Goal: Entertainment & Leisure: Consume media (video, audio)

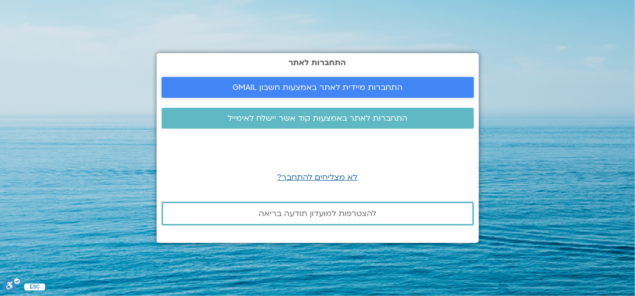
click at [319, 83] on span "התחברות מיידית לאתר באמצעות חשבון GMAIL" at bounding box center [318, 87] width 170 height 9
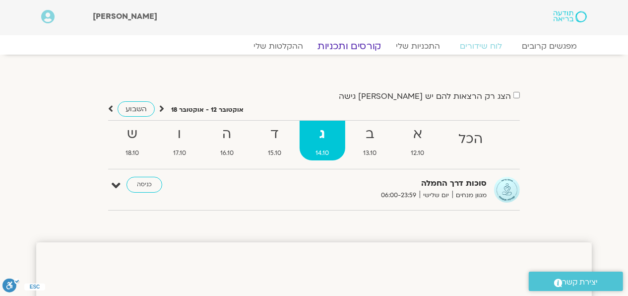
click at [364, 46] on link "קורסים ותכניות" at bounding box center [348, 46] width 87 height 12
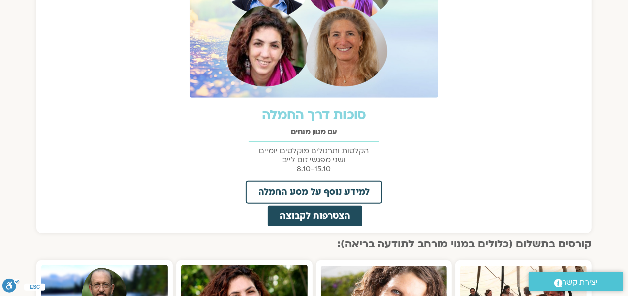
scroll to position [496, 0]
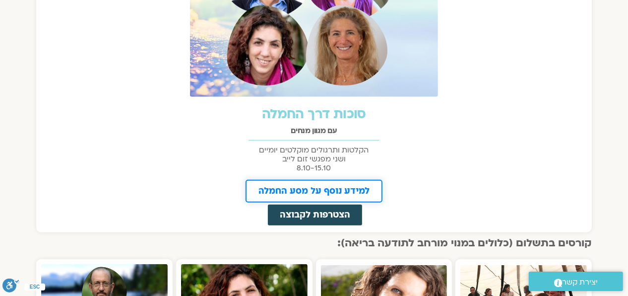
click at [333, 186] on span "למידע נוסף על מסע החמלה" at bounding box center [313, 190] width 111 height 9
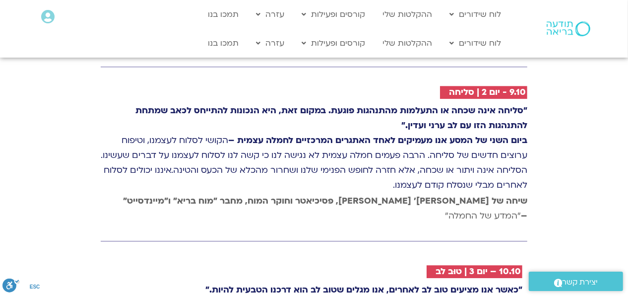
scroll to position [1289, 0]
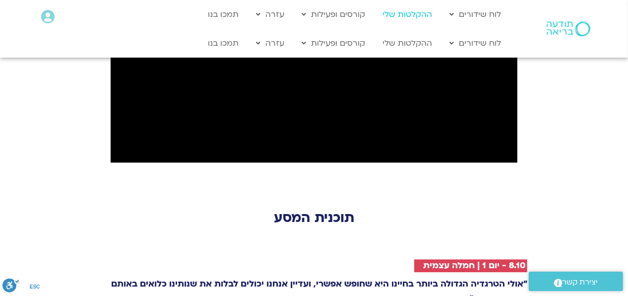
click at [402, 16] on link "ההקלטות שלי" at bounding box center [407, 14] width 60 height 19
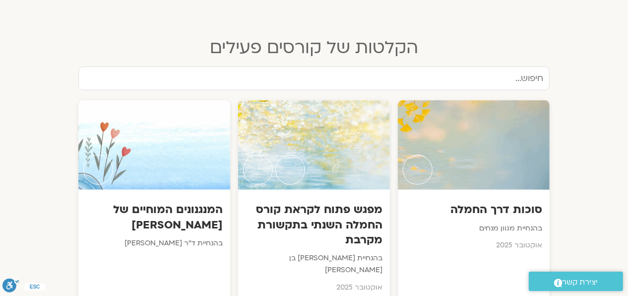
scroll to position [545, 0]
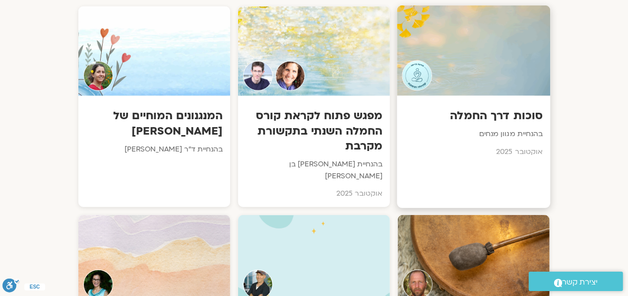
click at [479, 108] on h3 "סוכות דרך החמלה" at bounding box center [474, 115] width 138 height 15
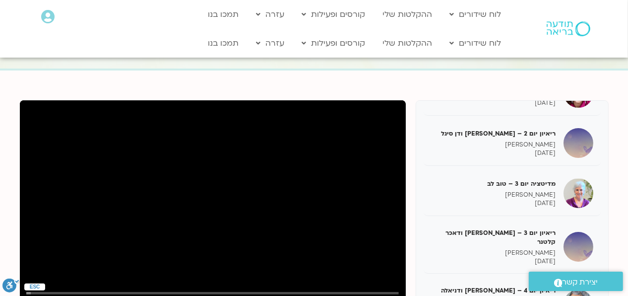
scroll to position [149, 0]
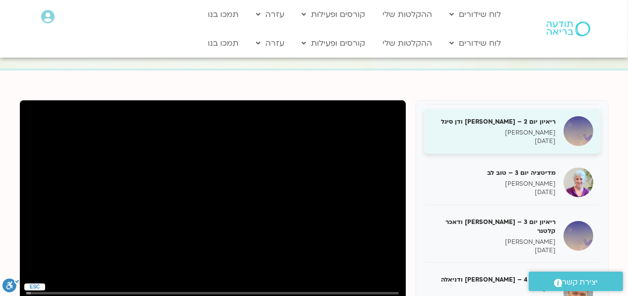
click at [495, 121] on h5 "ריאיון יום 2 – [PERSON_NAME] ודן סיגל" at bounding box center [493, 121] width 125 height 9
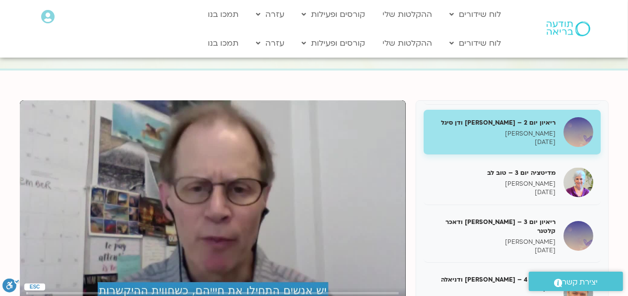
scroll to position [108, 0]
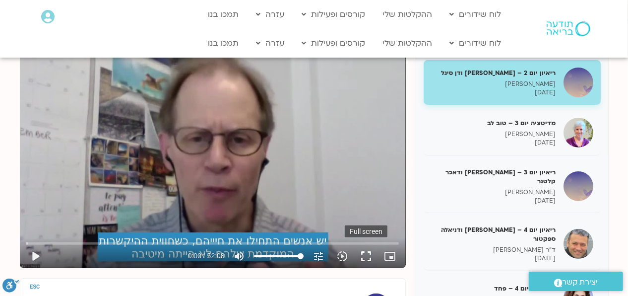
click at [366, 252] on button "fullscreen" at bounding box center [366, 256] width 24 height 24
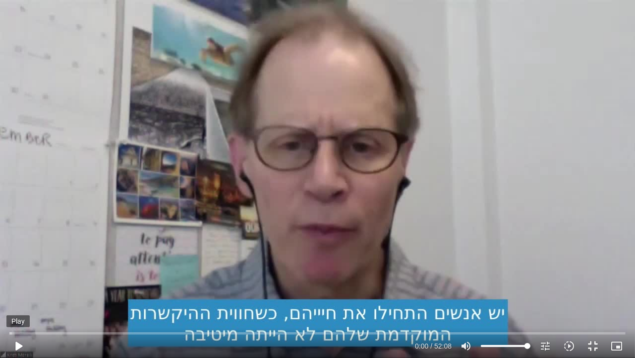
click at [15, 295] on button "play_arrow" at bounding box center [18, 346] width 24 height 24
click at [10, 295] on input "Seek" at bounding box center [317, 333] width 616 height 6
click at [9, 295] on input "Seek" at bounding box center [317, 333] width 616 height 6
click at [13, 295] on button "pause" at bounding box center [18, 346] width 24 height 24
click at [16, 295] on button "play_arrow" at bounding box center [18, 346] width 24 height 24
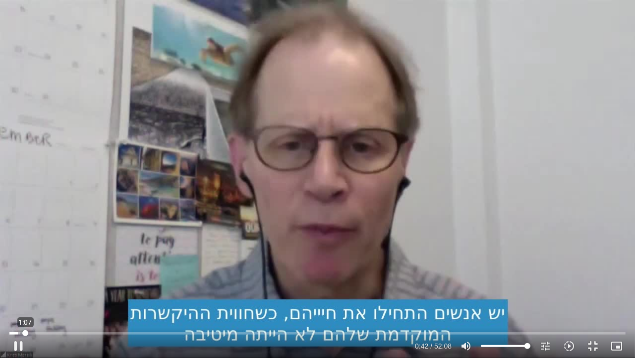
click at [25, 295] on input "Seek" at bounding box center [317, 333] width 616 height 6
click at [23, 295] on input "Seek" at bounding box center [317, 333] width 616 height 6
click at [21, 295] on input "Seek" at bounding box center [317, 333] width 616 height 6
click at [19, 295] on input "Seek" at bounding box center [317, 333] width 616 height 6
click at [21, 295] on button "pause" at bounding box center [18, 346] width 24 height 24
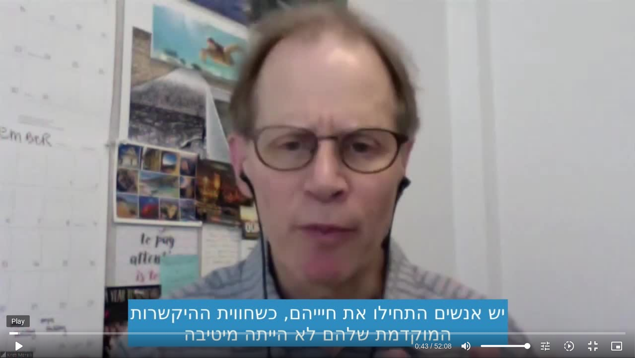
click at [20, 295] on button "play_arrow" at bounding box center [18, 346] width 24 height 24
click at [23, 295] on input "Seek" at bounding box center [317, 333] width 616 height 6
click at [25, 295] on input "Seek" at bounding box center [317, 333] width 616 height 6
click at [15, 295] on button "pause" at bounding box center [18, 346] width 24 height 24
click at [17, 295] on button "play_arrow" at bounding box center [18, 346] width 24 height 24
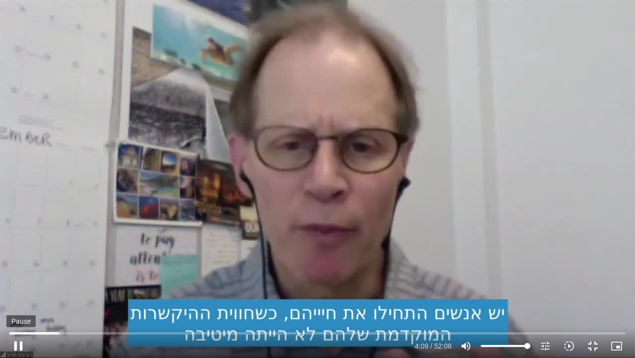
click at [18, 295] on button "pause" at bounding box center [18, 346] width 24 height 24
click at [16, 295] on button "play_arrow" at bounding box center [18, 346] width 24 height 24
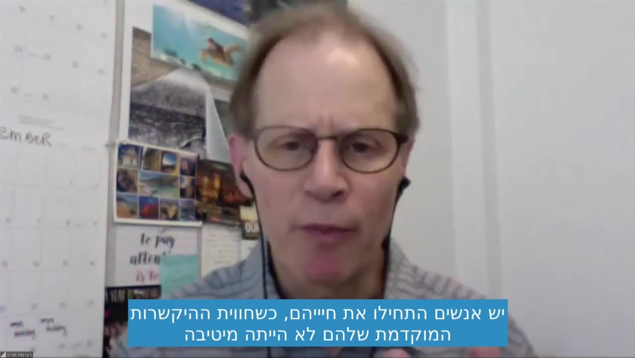
click at [16, 295] on button "pause" at bounding box center [18, 346] width 24 height 24
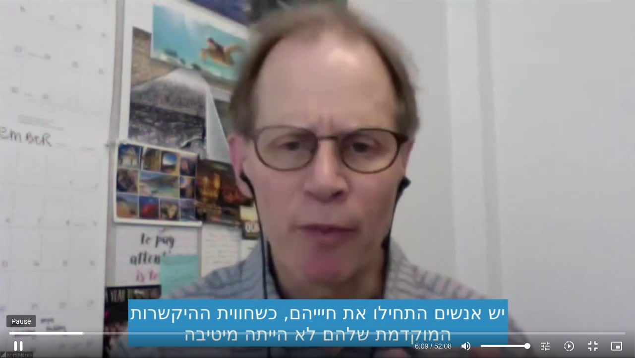
click at [22, 295] on button "pause" at bounding box center [18, 346] width 24 height 24
click at [16, 295] on button "play_arrow" at bounding box center [18, 346] width 24 height 24
click at [21, 295] on button "pause" at bounding box center [18, 346] width 24 height 24
click at [17, 295] on button "play_arrow" at bounding box center [18, 346] width 24 height 24
click at [20, 295] on button "pause" at bounding box center [18, 346] width 24 height 24
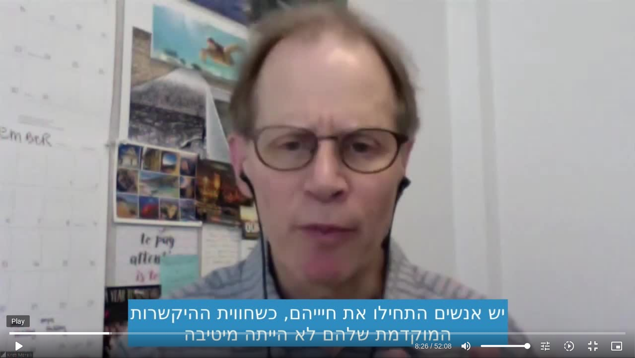
click at [16, 295] on button "play_arrow" at bounding box center [18, 346] width 24 height 24
click at [115, 295] on input "Seek" at bounding box center [317, 333] width 616 height 6
click at [112, 295] on input "Seek" at bounding box center [317, 333] width 616 height 6
click at [111, 295] on input "Seek" at bounding box center [317, 333] width 616 height 6
click at [15, 295] on button "pause" at bounding box center [18, 346] width 24 height 24
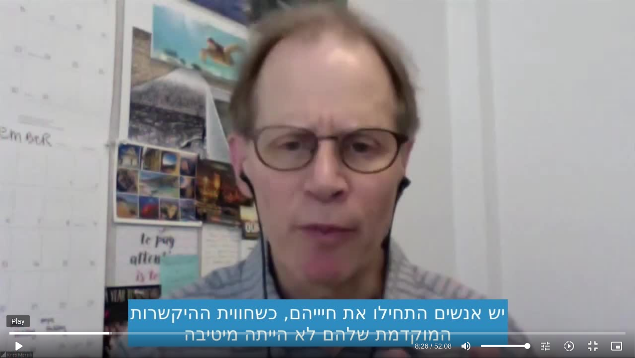
click at [17, 295] on button "play_arrow" at bounding box center [18, 346] width 24 height 24
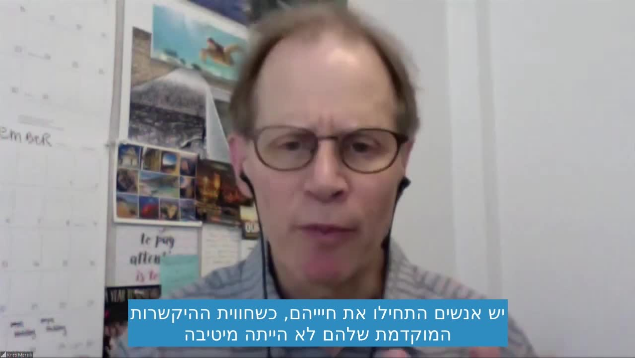
click at [16, 295] on button "pause" at bounding box center [18, 346] width 24 height 24
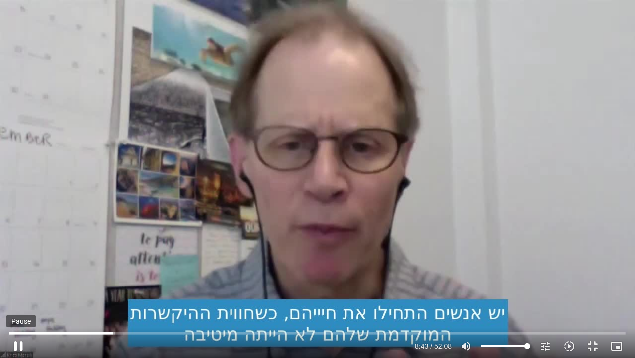
click at [22, 295] on button "pause" at bounding box center [18, 346] width 24 height 24
click at [18, 295] on button "play_arrow" at bounding box center [18, 346] width 24 height 24
click at [18, 295] on button "pause" at bounding box center [18, 346] width 24 height 24
click at [17, 295] on button "play_arrow" at bounding box center [18, 346] width 24 height 24
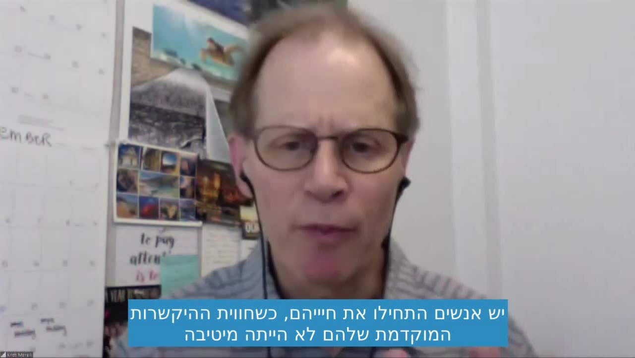
click at [18, 295] on button "pause" at bounding box center [18, 346] width 24 height 24
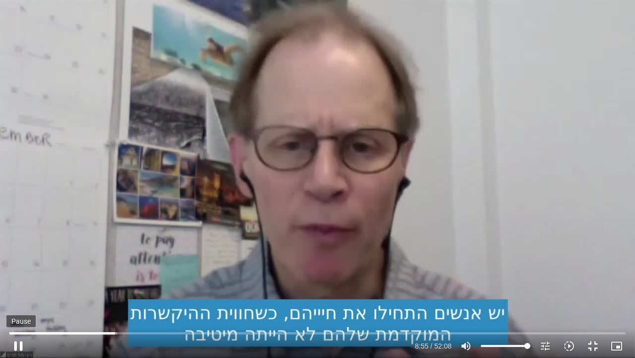
click at [14, 295] on button "pause" at bounding box center [18, 346] width 24 height 24
click at [17, 295] on button "play_arrow" at bounding box center [18, 346] width 24 height 24
click at [17, 295] on button "pause" at bounding box center [18, 346] width 24 height 24
click at [18, 295] on button "play_arrow" at bounding box center [18, 346] width 24 height 24
click at [18, 295] on button "pause" at bounding box center [18, 346] width 24 height 24
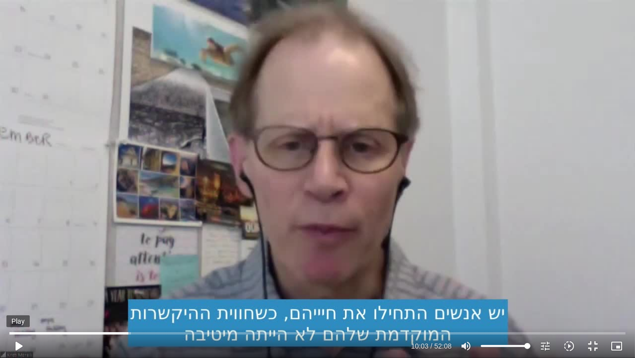
click at [17, 295] on button "play_arrow" at bounding box center [18, 346] width 24 height 24
click at [17, 295] on button "pause" at bounding box center [18, 346] width 24 height 24
click at [18, 295] on button "play_arrow" at bounding box center [18, 346] width 24 height 24
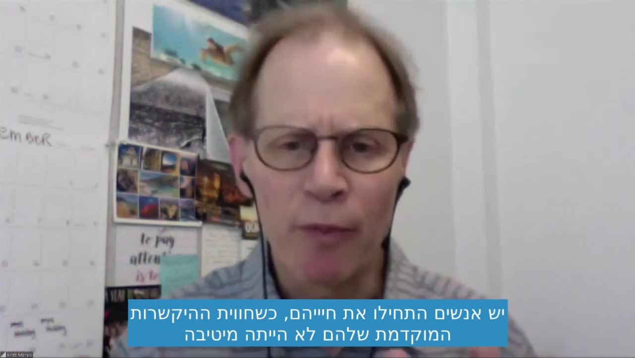
click at [20, 295] on button "pause" at bounding box center [18, 346] width 24 height 24
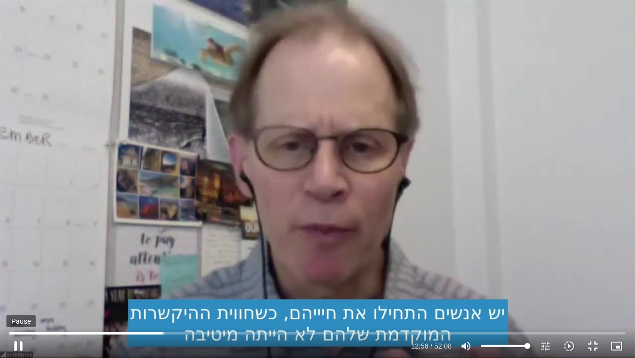
click at [17, 295] on button "pause" at bounding box center [18, 346] width 24 height 24
click at [16, 295] on button "play_arrow" at bounding box center [18, 346] width 24 height 24
click at [18, 295] on button "pause" at bounding box center [18, 346] width 24 height 24
click at [20, 295] on button "play_arrow" at bounding box center [18, 346] width 24 height 24
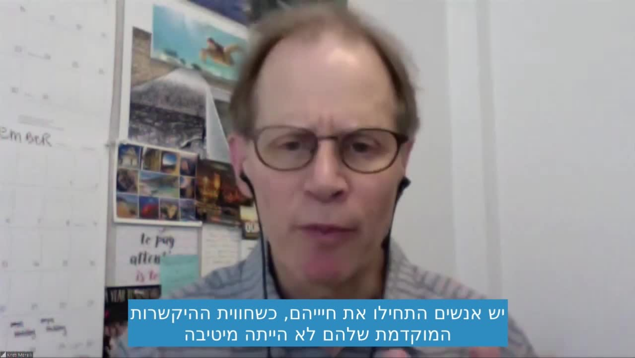
click at [18, 295] on button "pause" at bounding box center [18, 346] width 24 height 24
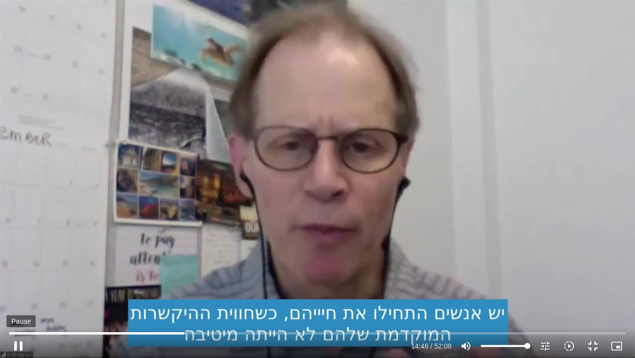
click at [15, 295] on button "pause" at bounding box center [18, 346] width 24 height 24
click at [17, 295] on button "play_arrow" at bounding box center [18, 346] width 24 height 24
click at [203, 295] on input "Seek" at bounding box center [317, 333] width 616 height 6
click at [205, 295] on input "Seek" at bounding box center [317, 333] width 616 height 6
click at [206, 295] on input "Seek" at bounding box center [317, 333] width 616 height 6
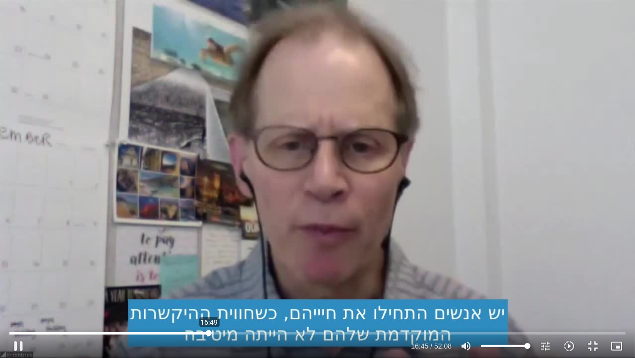
click at [209, 295] on input "Seek" at bounding box center [317, 333] width 616 height 6
click at [210, 295] on input "Seek" at bounding box center [317, 333] width 616 height 6
click at [211, 295] on input "Seek" at bounding box center [317, 333] width 616 height 6
click at [213, 295] on input "Seek" at bounding box center [317, 333] width 616 height 6
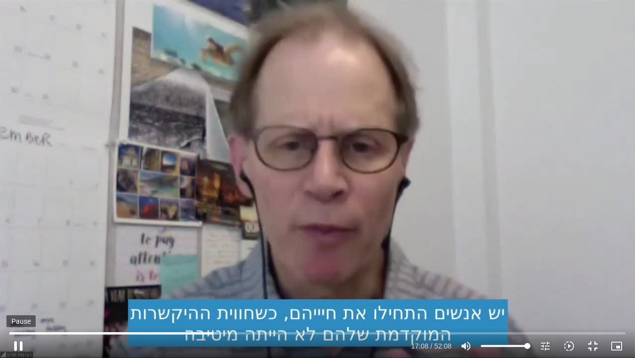
click at [14, 295] on button "pause" at bounding box center [18, 346] width 24 height 24
click at [21, 295] on button "play_arrow" at bounding box center [18, 346] width 24 height 24
click at [21, 295] on button "pause" at bounding box center [18, 346] width 24 height 24
click at [18, 295] on button "play_arrow" at bounding box center [18, 346] width 24 height 24
click at [18, 295] on button "pause" at bounding box center [18, 346] width 24 height 24
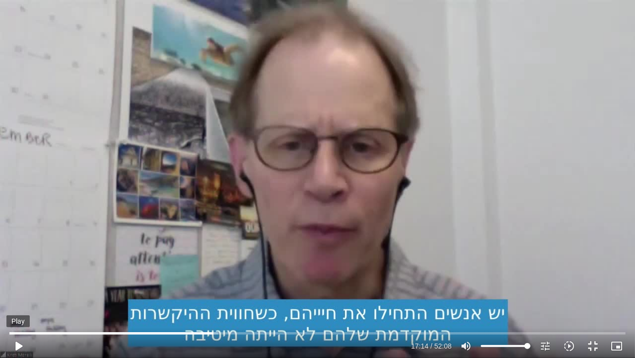
click at [19, 295] on button "play_arrow" at bounding box center [18, 346] width 24 height 24
click at [21, 295] on button "pause" at bounding box center [18, 346] width 24 height 24
click at [16, 295] on button "play_arrow" at bounding box center [18, 346] width 24 height 24
click at [19, 295] on button "pause" at bounding box center [18, 346] width 24 height 24
click at [19, 295] on button "play_arrow" at bounding box center [18, 346] width 24 height 24
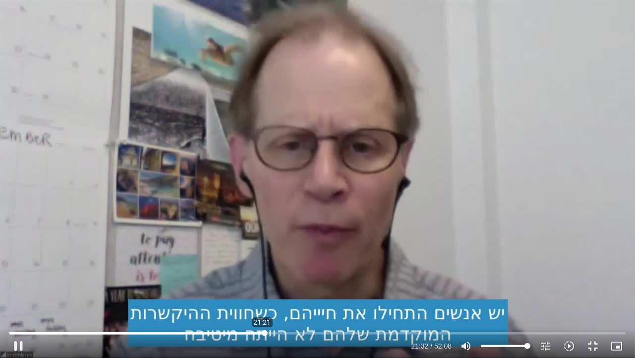
click at [262, 295] on input "Seek" at bounding box center [317, 333] width 616 height 6
click at [259, 295] on input "Seek" at bounding box center [317, 333] width 616 height 6
click at [24, 295] on button "pause" at bounding box center [18, 346] width 24 height 24
drag, startPoint x: 148, startPoint y: 149, endPoint x: 43, endPoint y: 284, distance: 170.3
click at [83, 257] on div "Skip Ad 1:27 play_arrow 21:09 / 52:08 volume_up Mute tune Resolution Auto 720p …" at bounding box center [317, 179] width 635 height 358
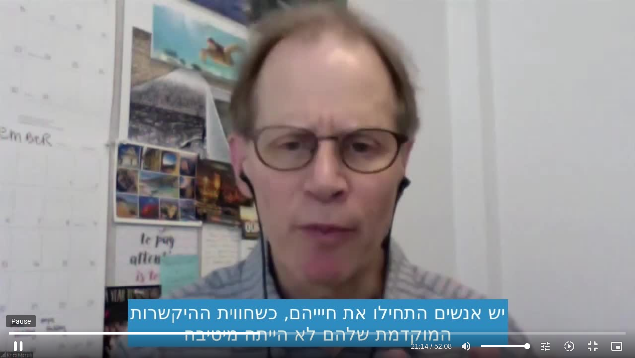
click at [15, 295] on button "pause" at bounding box center [18, 346] width 24 height 24
click at [258, 295] on input "Seek" at bounding box center [317, 333] width 616 height 6
click at [257, 295] on input "Seek" at bounding box center [317, 333] width 616 height 6
click at [253, 295] on input "Seek" at bounding box center [317, 333] width 616 height 6
click at [251, 295] on input "Seek" at bounding box center [317, 333] width 616 height 6
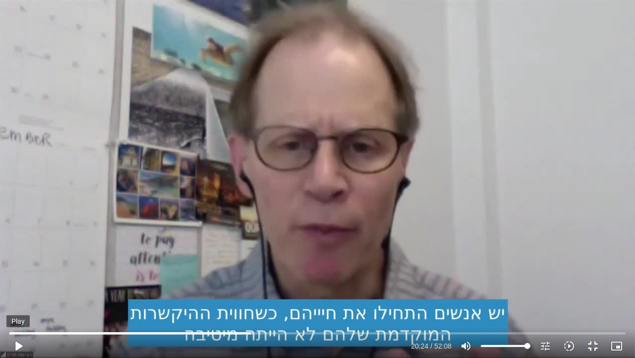
click at [20, 295] on button "play_arrow" at bounding box center [18, 346] width 24 height 24
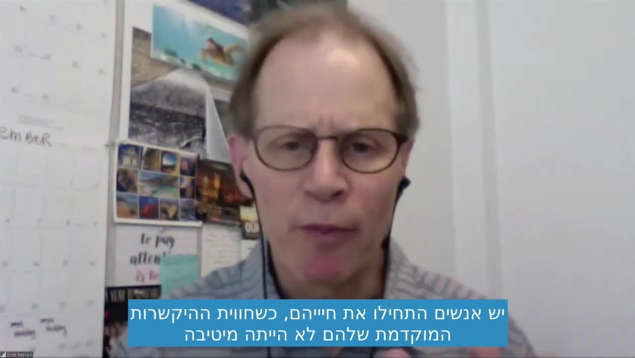
click at [15, 295] on button "pause" at bounding box center [18, 346] width 24 height 24
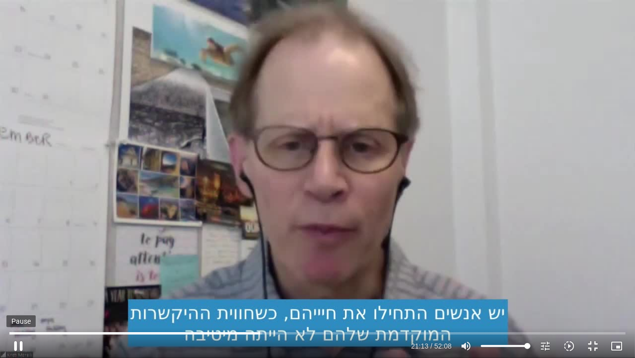
click at [16, 295] on button "pause" at bounding box center [18, 346] width 24 height 24
click at [257, 295] on input "Seek" at bounding box center [317, 333] width 616 height 6
click at [18, 295] on button "play_arrow" at bounding box center [18, 346] width 24 height 24
click at [19, 295] on button "pause" at bounding box center [18, 346] width 24 height 24
click at [18, 295] on button "play_arrow" at bounding box center [18, 346] width 24 height 24
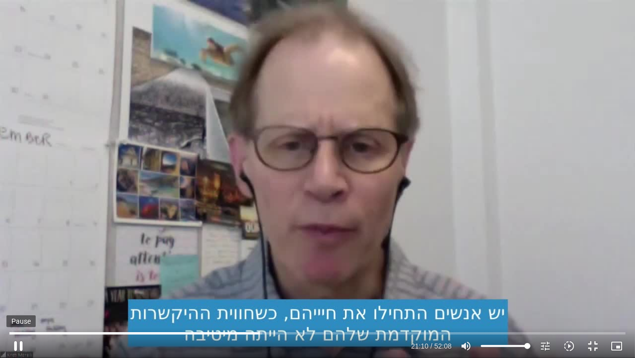
click at [20, 295] on button "pause" at bounding box center [18, 346] width 24 height 24
click at [20, 295] on button "play_arrow" at bounding box center [18, 346] width 24 height 24
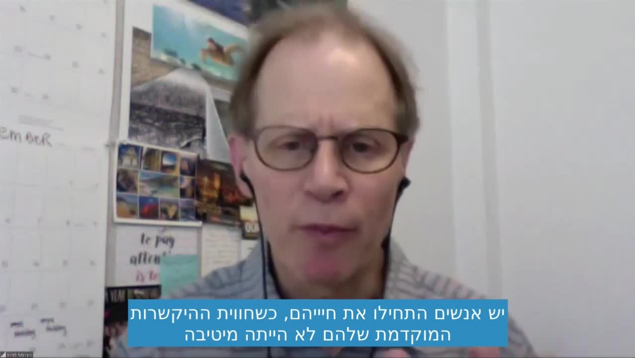
click at [20, 295] on button "pause" at bounding box center [18, 346] width 24 height 24
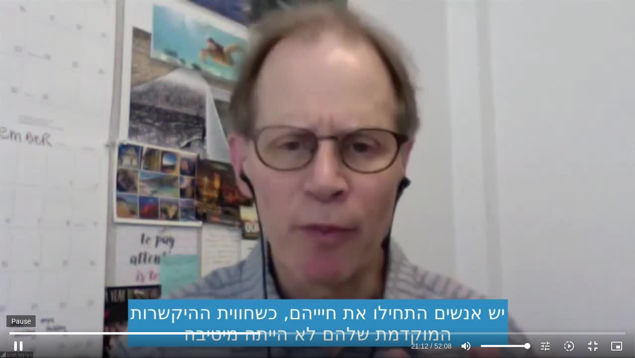
click at [23, 295] on button "pause" at bounding box center [18, 346] width 24 height 24
click at [259, 295] on input "Seek" at bounding box center [317, 333] width 616 height 6
click at [258, 295] on input "Seek" at bounding box center [317, 333] width 616 height 6
click at [19, 295] on button "play_arrow" at bounding box center [18, 346] width 24 height 24
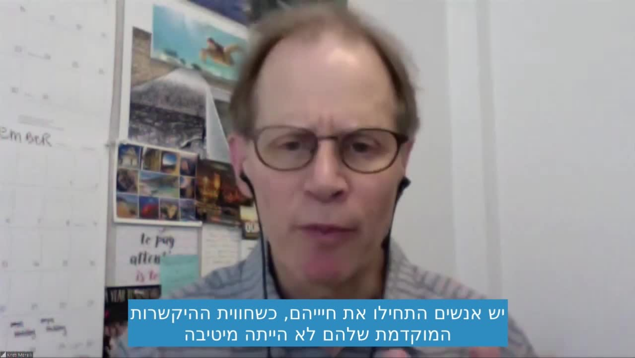
click at [18, 295] on button "pause" at bounding box center [18, 346] width 24 height 24
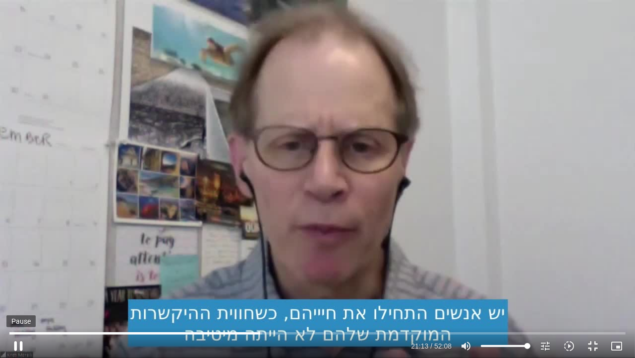
click at [19, 295] on button "pause" at bounding box center [18, 346] width 24 height 24
click at [17, 295] on button "play_arrow" at bounding box center [18, 346] width 24 height 24
click at [263, 295] on input "Seek" at bounding box center [317, 333] width 616 height 6
click at [264, 295] on input "Seek" at bounding box center [317, 333] width 616 height 6
click at [267, 295] on input "Seek" at bounding box center [317, 333] width 616 height 6
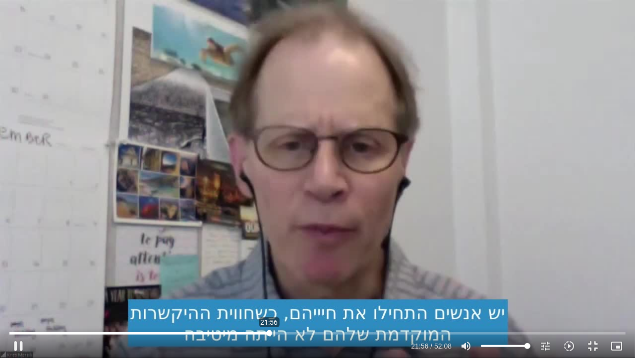
click at [269, 295] on input "Seek" at bounding box center [317, 333] width 616 height 6
click at [272, 295] on input "Seek" at bounding box center [317, 333] width 616 height 6
click at [273, 295] on input "Seek" at bounding box center [317, 333] width 616 height 6
click at [277, 295] on input "Seek" at bounding box center [317, 333] width 616 height 6
click at [278, 295] on input "Seek" at bounding box center [317, 333] width 616 height 6
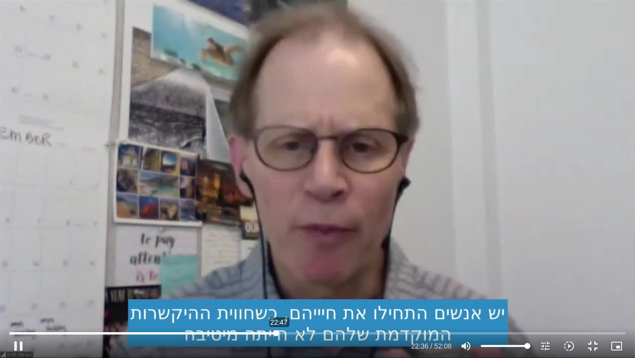
click at [279, 295] on input "Seek" at bounding box center [317, 333] width 616 height 6
click at [308, 295] on input "Seek" at bounding box center [317, 333] width 616 height 6
click at [313, 295] on input "Seek" at bounding box center [317, 333] width 616 height 6
click at [332, 295] on input "Seek" at bounding box center [317, 333] width 616 height 6
click at [336, 295] on input "Seek" at bounding box center [317, 333] width 616 height 6
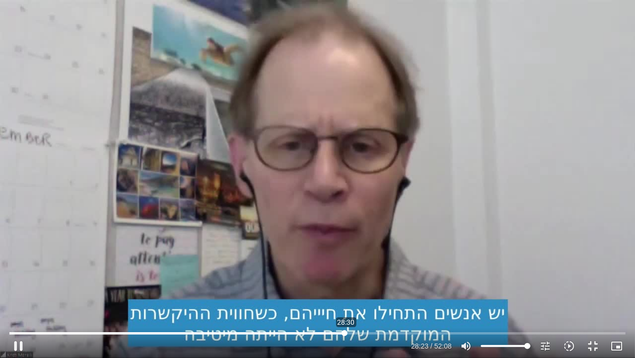
click at [346, 295] on input "Seek" at bounding box center [317, 333] width 616 height 6
click at [348, 295] on input "Seek" at bounding box center [317, 333] width 616 height 6
click at [354, 295] on input "Seek" at bounding box center [317, 333] width 616 height 6
click at [356, 295] on input "Seek" at bounding box center [317, 333] width 616 height 6
click at [357, 295] on input "Seek" at bounding box center [317, 333] width 616 height 6
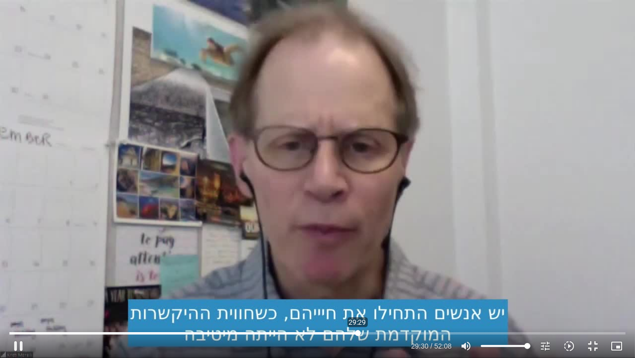
click at [358, 295] on input "Seek" at bounding box center [317, 333] width 616 height 6
click at [384, 295] on input "Seek" at bounding box center [317, 333] width 616 height 6
click at [390, 295] on input "Seek" at bounding box center [317, 333] width 616 height 6
click at [394, 295] on input "Seek" at bounding box center [317, 333] width 616 height 6
click at [396, 295] on input "Seek" at bounding box center [317, 333] width 616 height 6
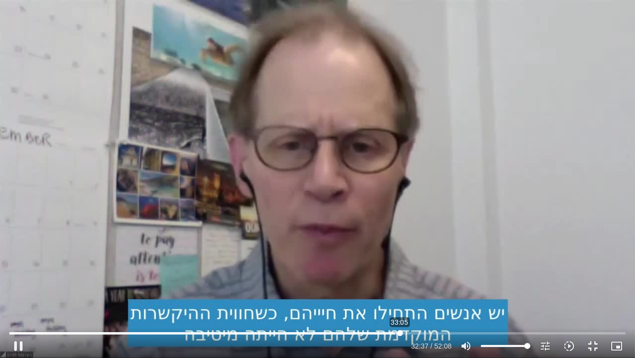
click at [400, 295] on input "Seek" at bounding box center [317, 333] width 616 height 6
click at [403, 295] on input "Seek" at bounding box center [317, 333] width 616 height 6
click at [411, 295] on input "Seek" at bounding box center [317, 333] width 616 height 6
click at [16, 295] on button "pause" at bounding box center [18, 346] width 24 height 24
click at [18, 295] on button "play_arrow" at bounding box center [18, 346] width 24 height 24
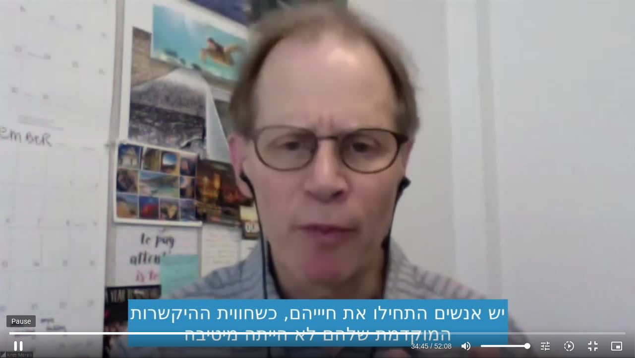
click at [18, 295] on button "pause" at bounding box center [18, 346] width 24 height 24
click at [417, 295] on input "Seek" at bounding box center [317, 333] width 616 height 6
click at [416, 295] on input "Seek" at bounding box center [317, 333] width 616 height 6
click at [17, 295] on button "play_arrow" at bounding box center [18, 346] width 24 height 24
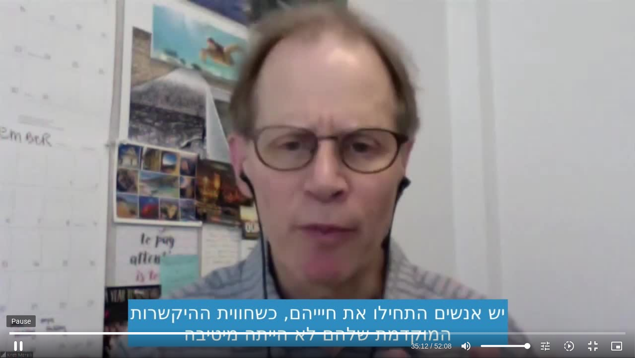
click at [18, 295] on button "pause" at bounding box center [18, 346] width 24 height 24
click at [18, 295] on button "play_arrow" at bounding box center [18, 346] width 24 height 24
drag, startPoint x: 18, startPoint y: 341, endPoint x: 205, endPoint y: 264, distance: 201.9
click at [205, 264] on div "Skip Ad 1:42 pause 37:57 / 52:08 volume_up Mute tune Resolution Auto 720p slow_…" at bounding box center [317, 179] width 635 height 358
click at [21, 295] on button "play_arrow" at bounding box center [18, 346] width 24 height 24
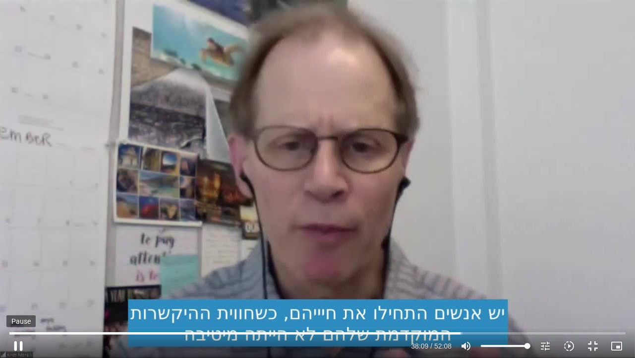
click at [17, 295] on button "pause" at bounding box center [18, 346] width 24 height 24
click at [19, 295] on button "play_arrow" at bounding box center [18, 346] width 24 height 24
click at [17, 295] on button "pause" at bounding box center [18, 346] width 24 height 24
click at [17, 295] on button "play_arrow" at bounding box center [18, 346] width 24 height 24
click at [15, 295] on button "pause" at bounding box center [18, 346] width 24 height 24
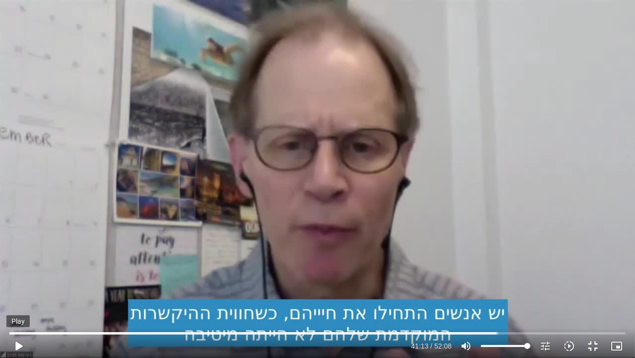
click at [20, 295] on button "play_arrow" at bounding box center [18, 346] width 24 height 24
click at [507, 295] on input "Seek" at bounding box center [317, 333] width 616 height 6
click at [504, 295] on input "Seek" at bounding box center [317, 333] width 616 height 6
click at [500, 295] on input "Seek" at bounding box center [317, 333] width 616 height 6
click at [20, 295] on button "pause" at bounding box center [18, 346] width 24 height 24
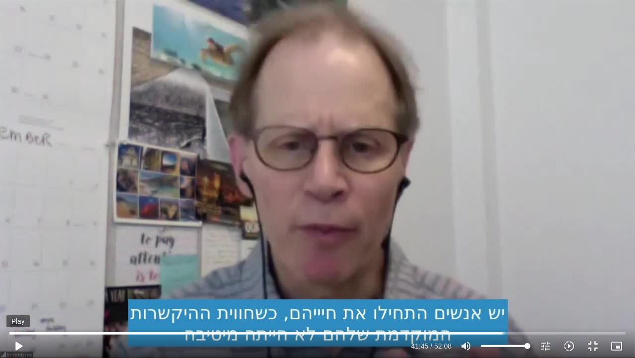
click at [16, 295] on button "play_arrow" at bounding box center [18, 346] width 24 height 24
click at [511, 295] on input "Seek" at bounding box center [317, 333] width 616 height 6
click at [18, 295] on button "pause" at bounding box center [18, 346] width 24 height 24
click at [15, 295] on button "play_arrow" at bounding box center [18, 346] width 24 height 24
click at [18, 295] on button "pause" at bounding box center [18, 346] width 24 height 24
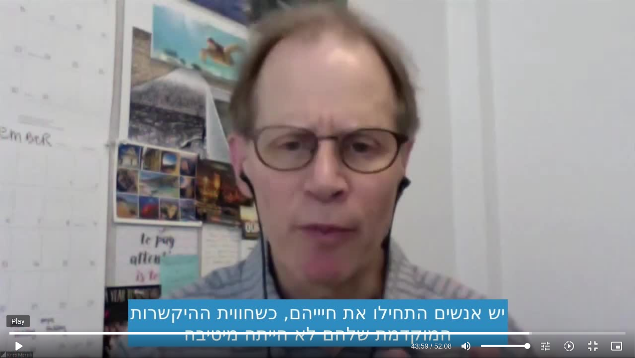
click at [18, 295] on button "play_arrow" at bounding box center [18, 346] width 24 height 24
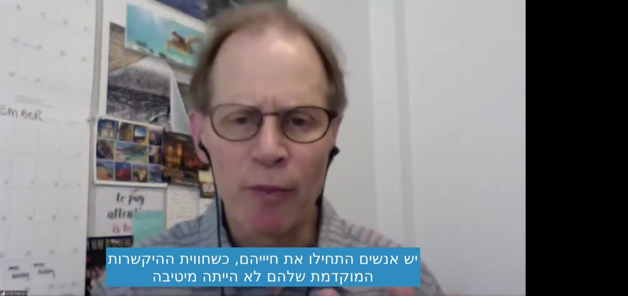
type input "3125.724417"
